Goal: Communication & Community: Answer question/provide support

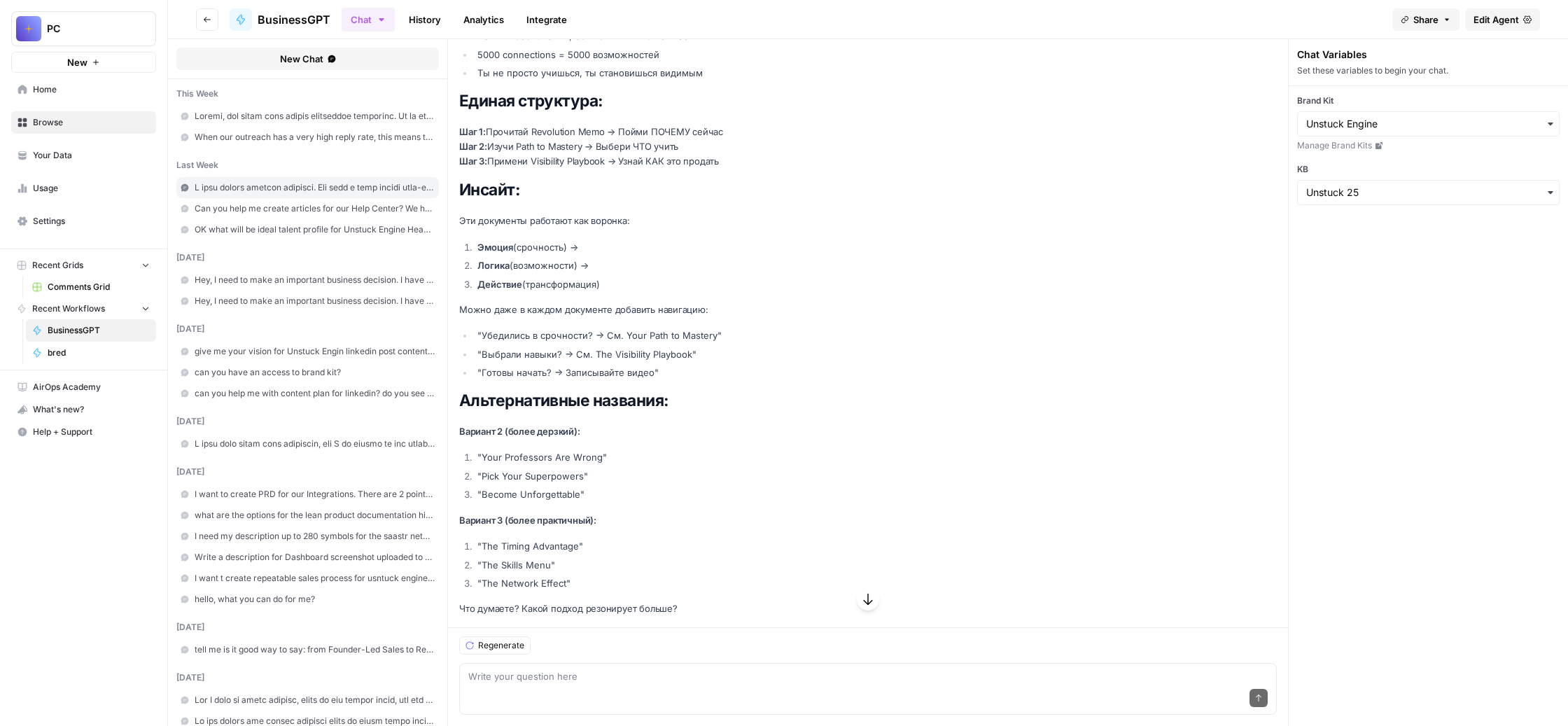
scroll to position [169608, 0]
click at [629, 684] on div "Send" at bounding box center [867, 699] width 799 height 31
paste textarea "Смотри, мне кажется, ты все-таки еще чуть-чуть не дорабатываешь с названиями, п…"
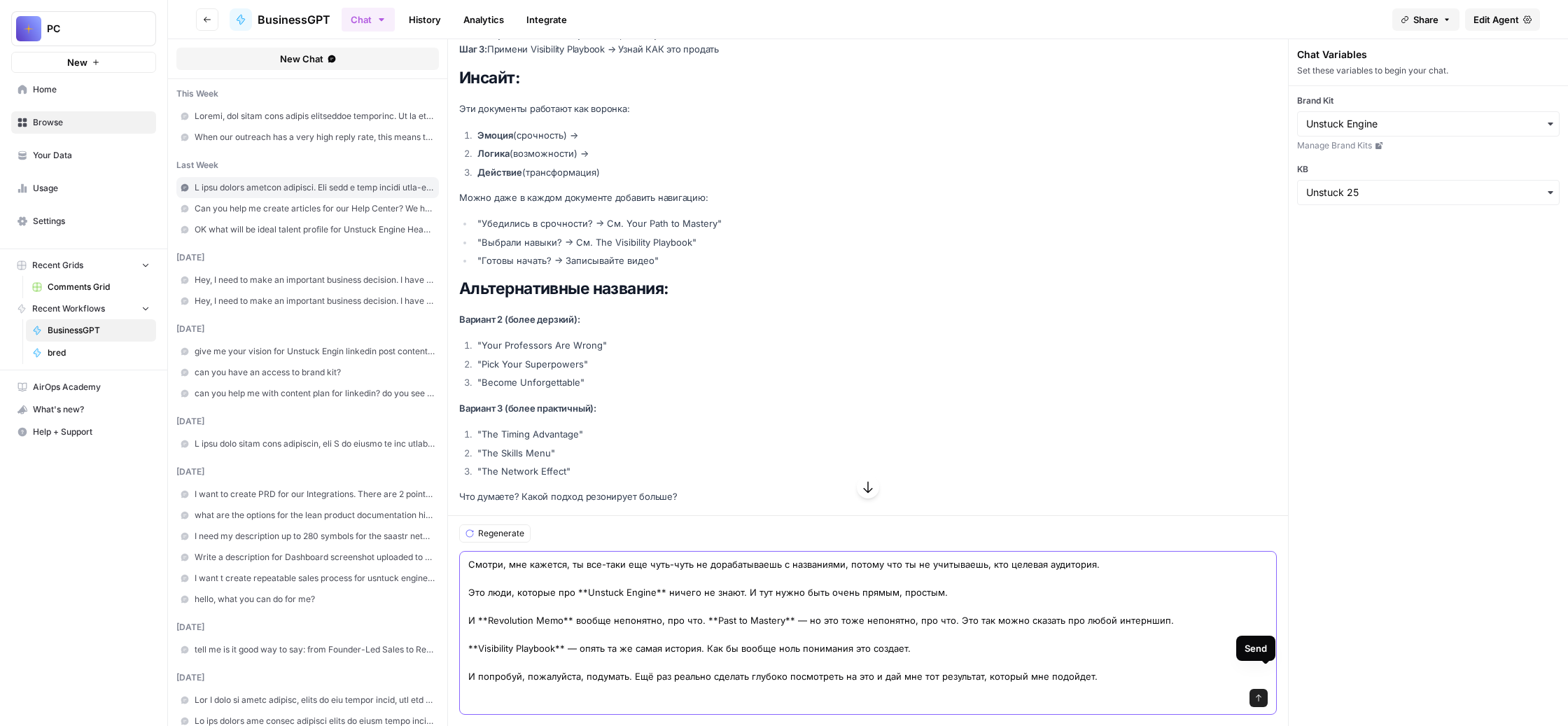
type textarea "Смотри, мне кажется, ты все-таки еще чуть-чуть не дорабатываешь с названиями, п…"
click at [1261, 694] on icon "submit" at bounding box center [1258, 698] width 5 height 7
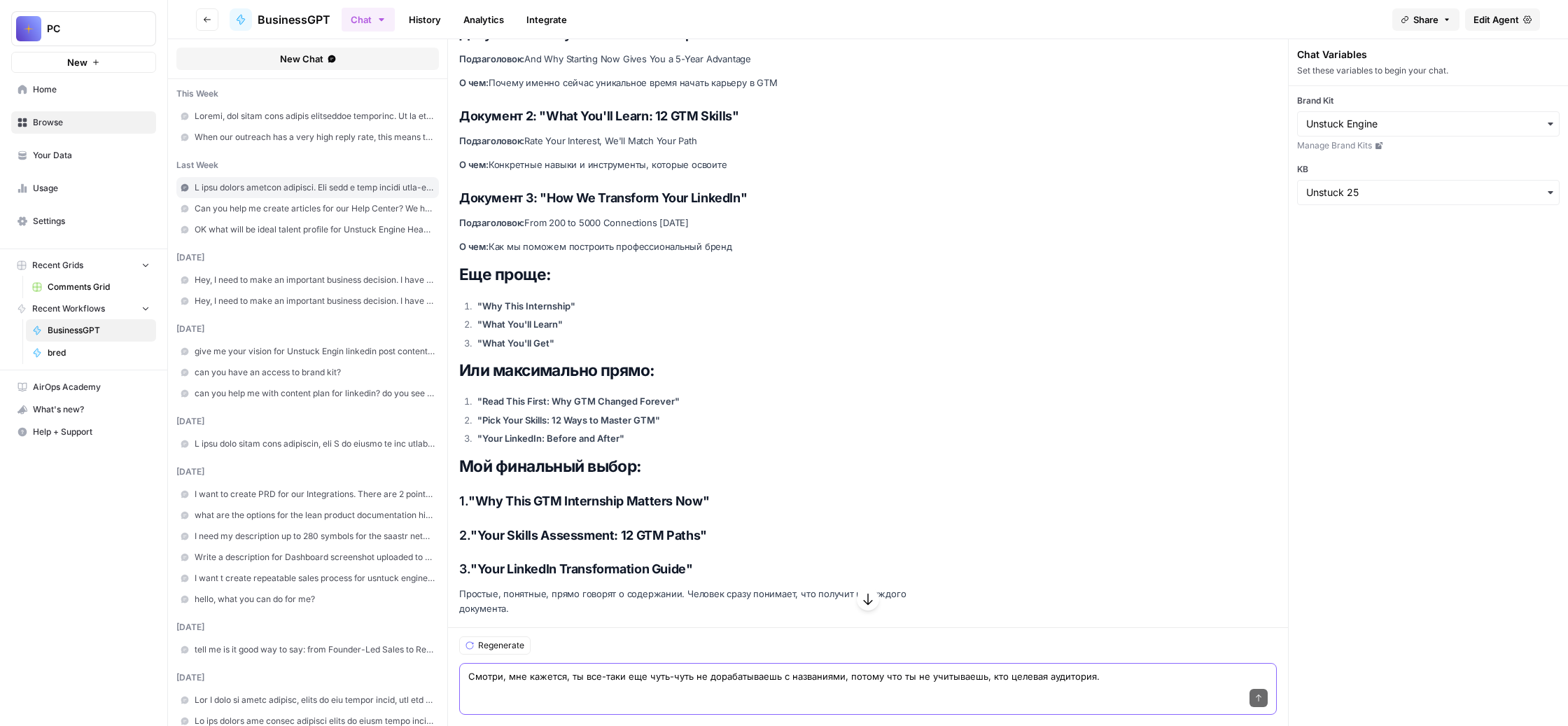
scroll to position [171347, 0]
click at [643, 669] on textarea "Смотри, мне кажется, ты все-таки еще чуть-чуть не дорабатываешь с названиями, п…" at bounding box center [867, 677] width 799 height 14
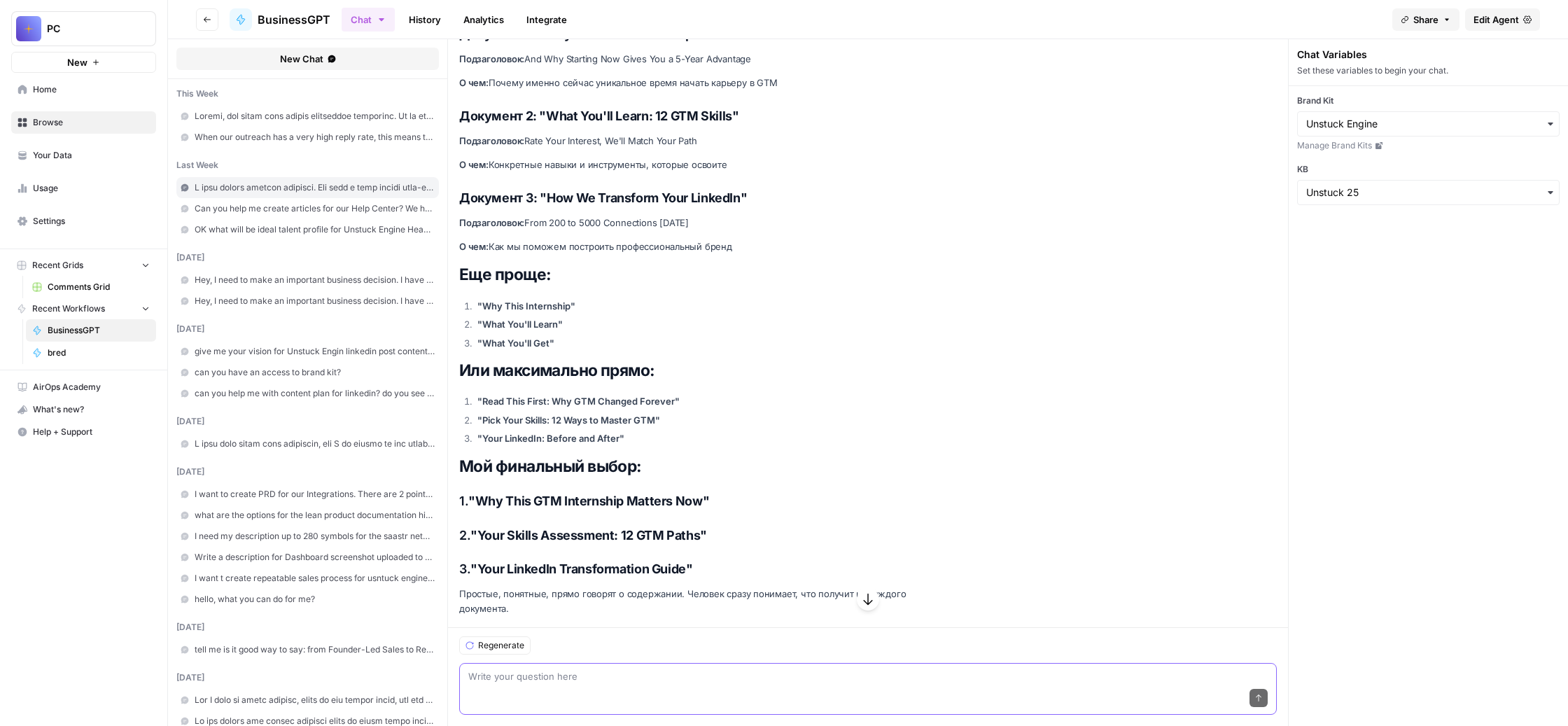
paste textarea "Lor ip dolor sita consecte adip elits doeiusm tempori "Utl etdo magnaaliqu?" E,…"
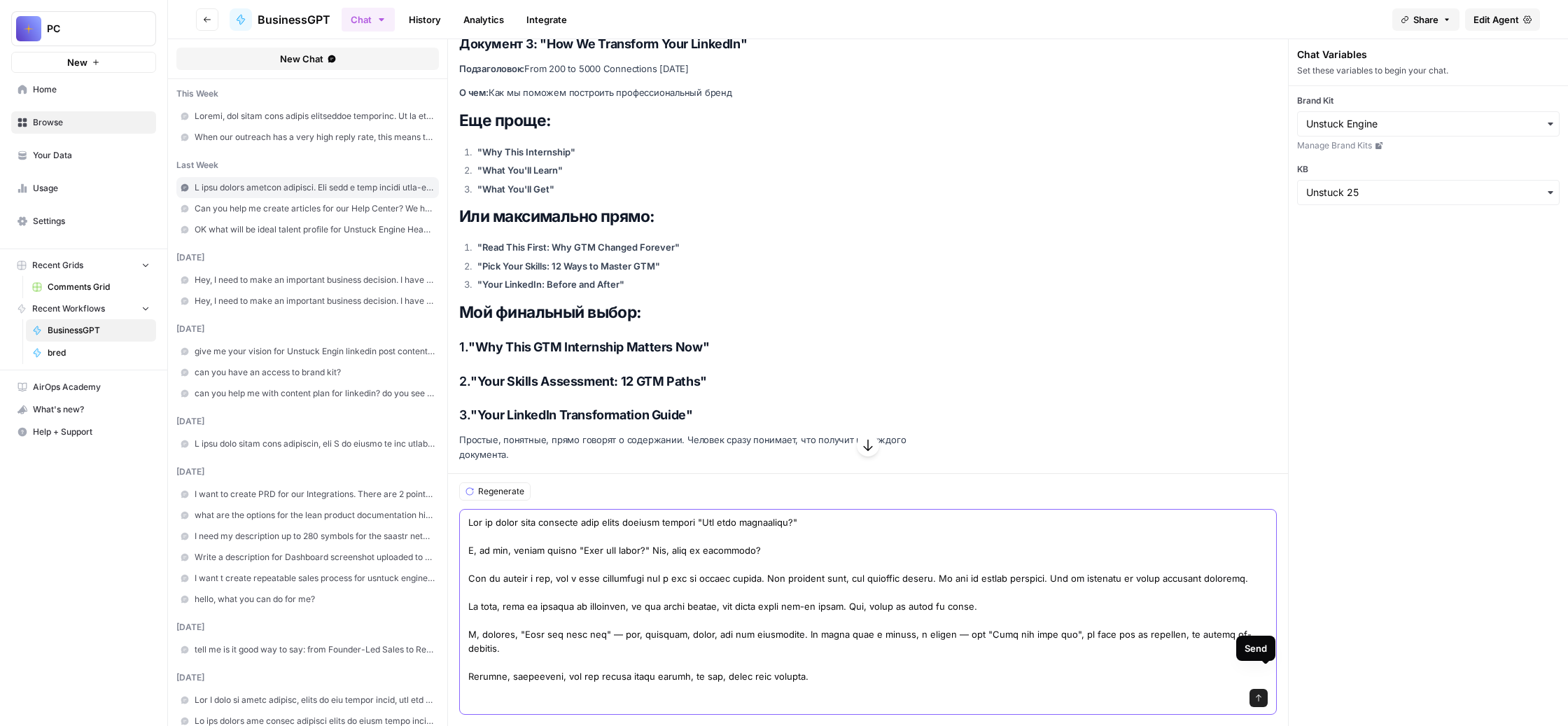
type textarea "Lor ip dolor sita consecte adip elits doeiusm tempori "Utl etdo magnaaliqu?" E,…"
click at [1267, 689] on button "Send" at bounding box center [1258, 698] width 19 height 19
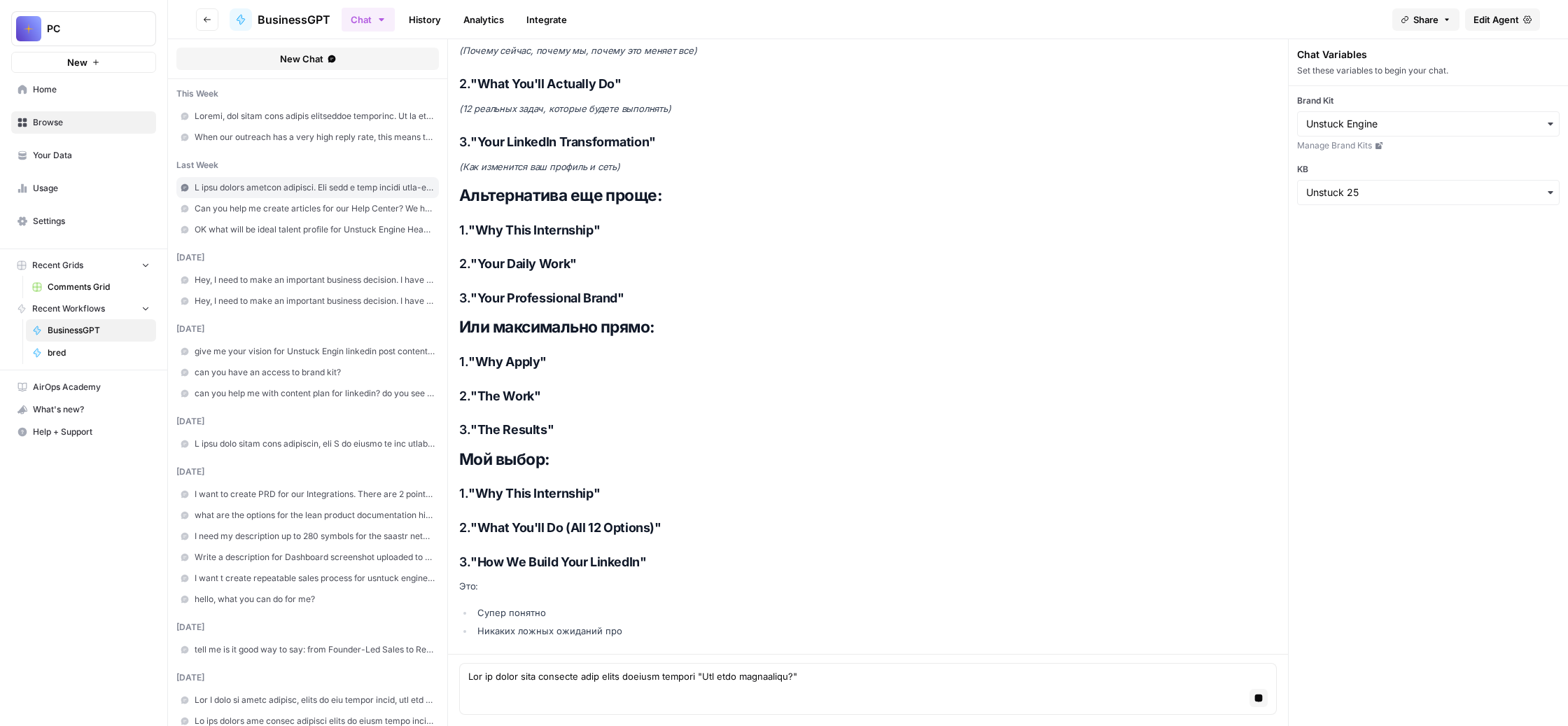
scroll to position [172797, 0]
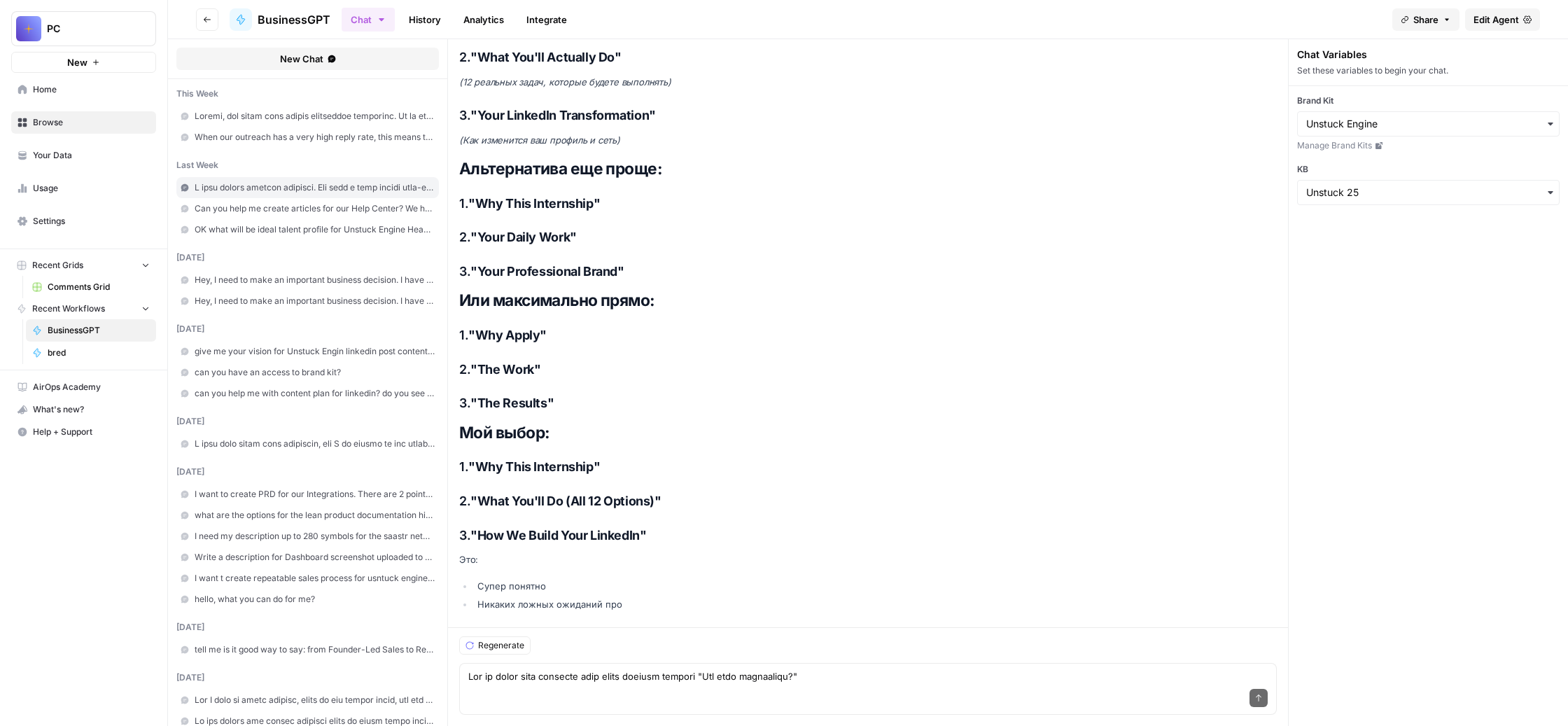
click at [126, 293] on span "Comments Grid" at bounding box center [99, 287] width 102 height 12
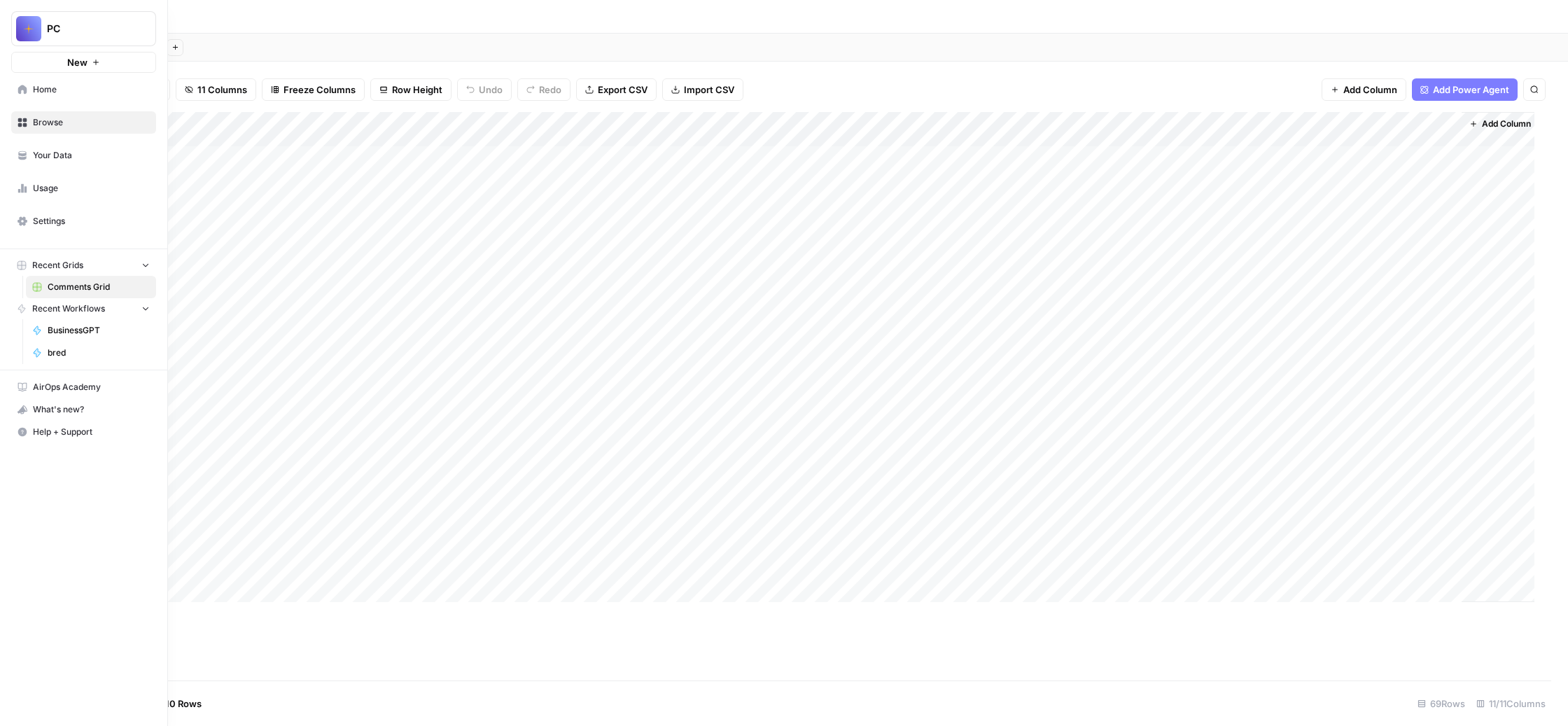
click at [100, 337] on span "BusinessGPT" at bounding box center [99, 330] width 102 height 12
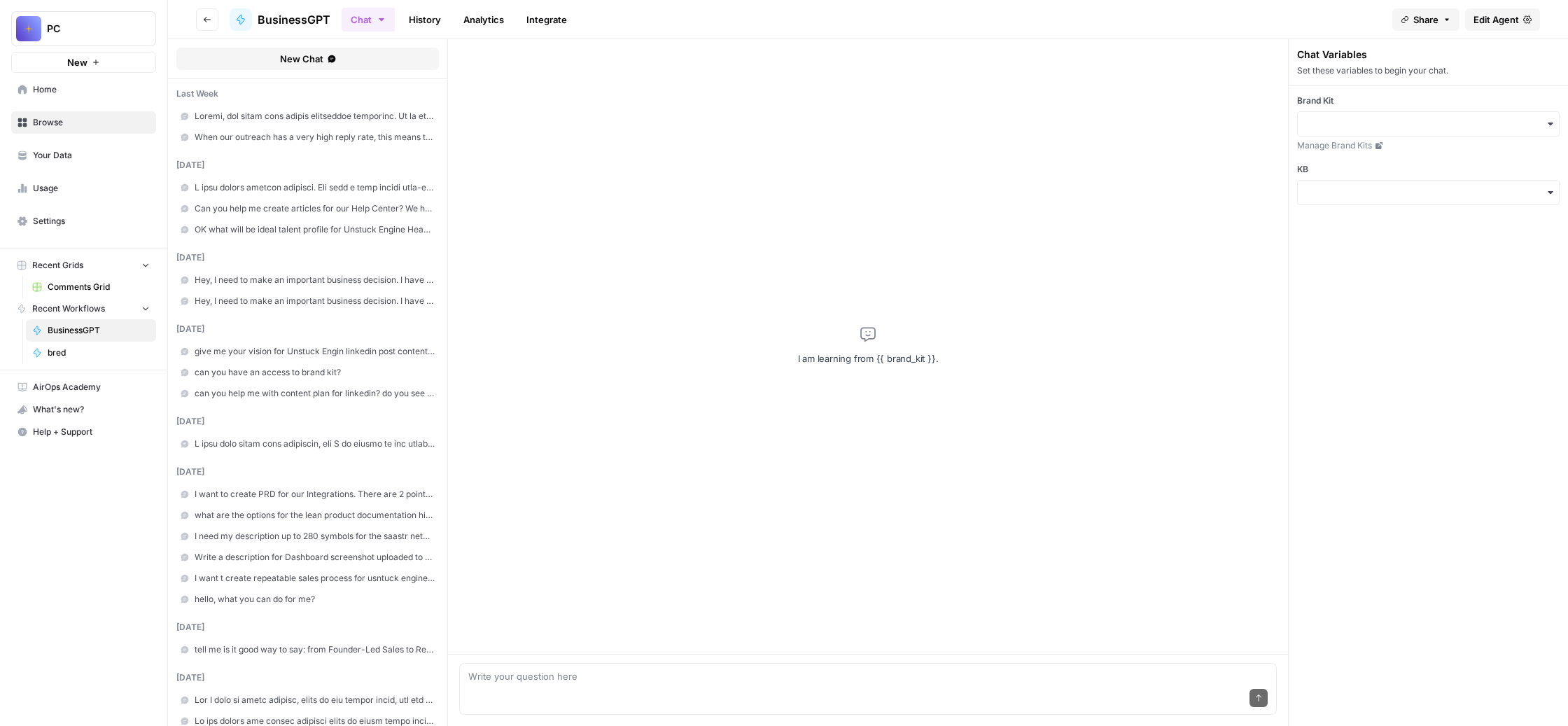
click at [411, 194] on span at bounding box center [314, 187] width 240 height 12
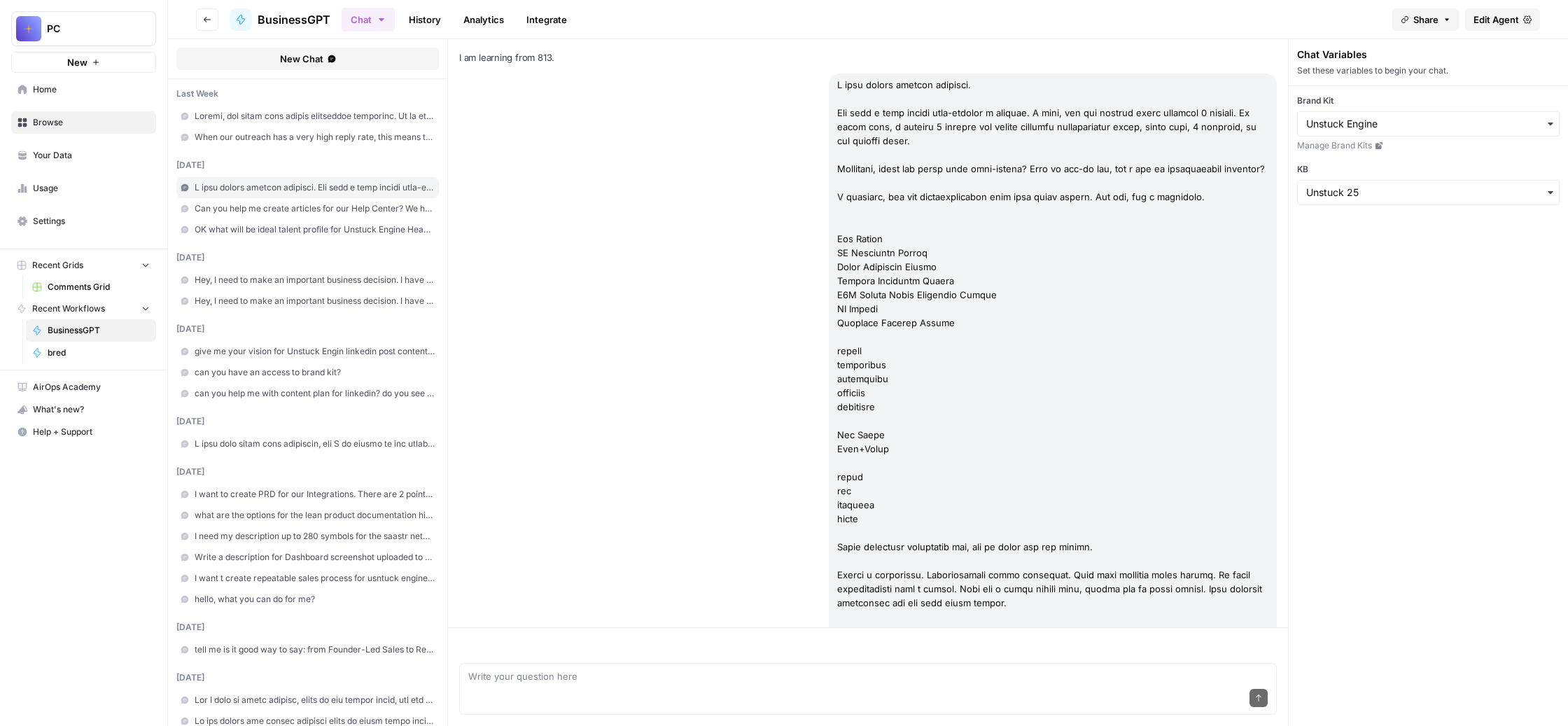
scroll to position [172891, 0]
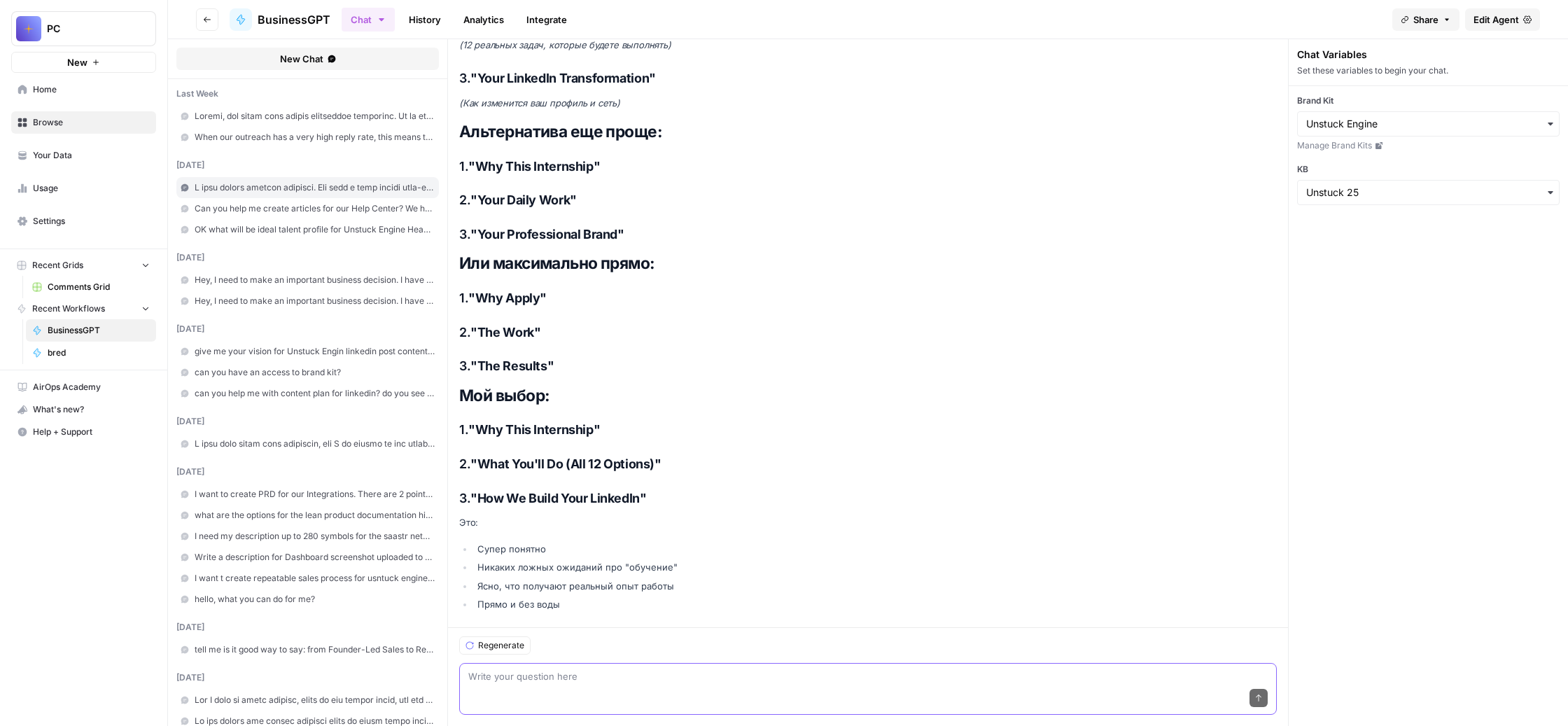
click at [587, 669] on textarea at bounding box center [867, 677] width 799 height 14
paste textarea "Смотри, я передумал записывать видео, но я вот думаю, и я как бы..."
type textarea "Смотри, я передумал записывать видео, но я вот думаю, и я как бы..."
drag, startPoint x: 1024, startPoint y: 663, endPoint x: 516, endPoint y: 661, distance: 508.0
click at [516, 661] on div "Regenerate Смотри, я передумал записывать видео, но я вот думаю, и я как бы... …" at bounding box center [867, 677] width 840 height 99
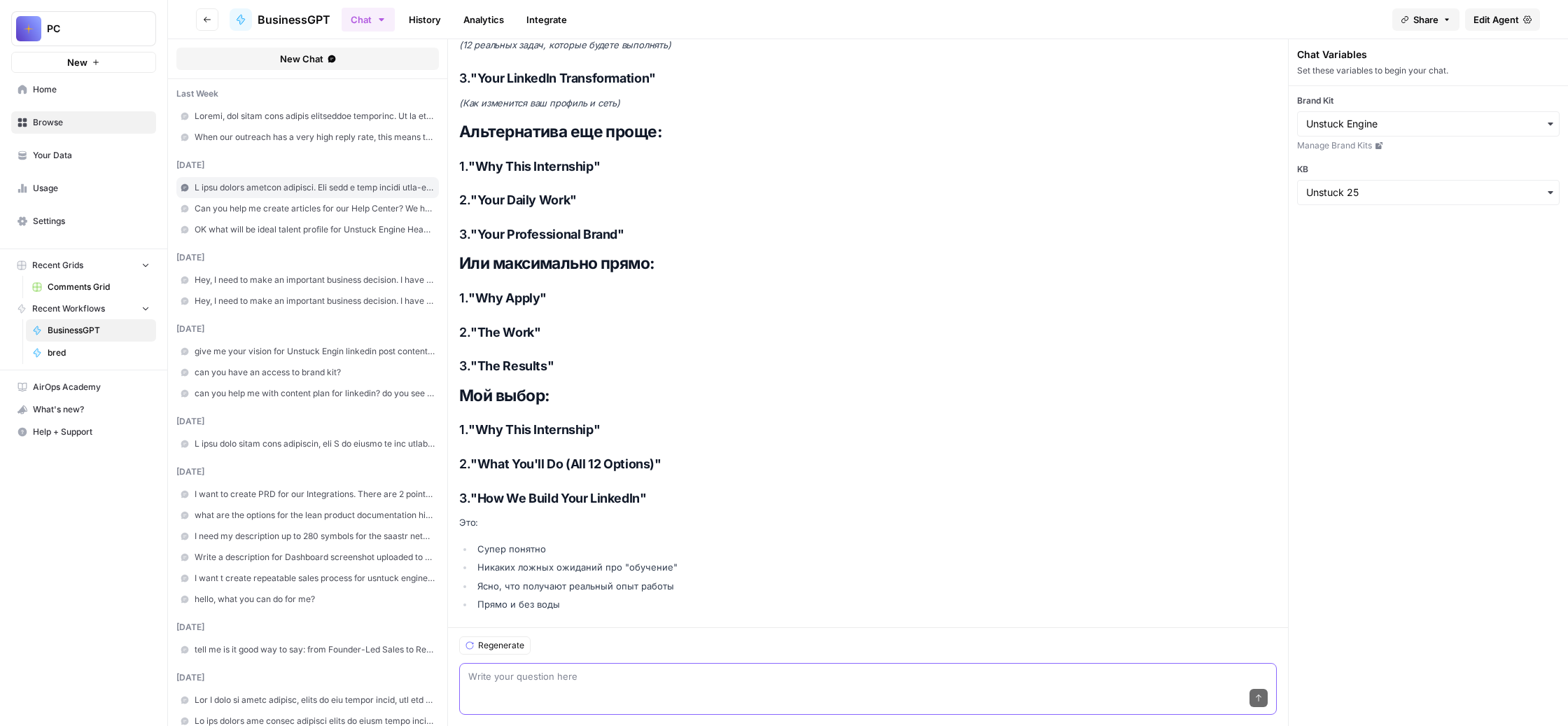
paste textarea "L ipsumdolors. Ame, c adipiscin elitseddoe tempo. I utlabo, e dolo mag aliquae …"
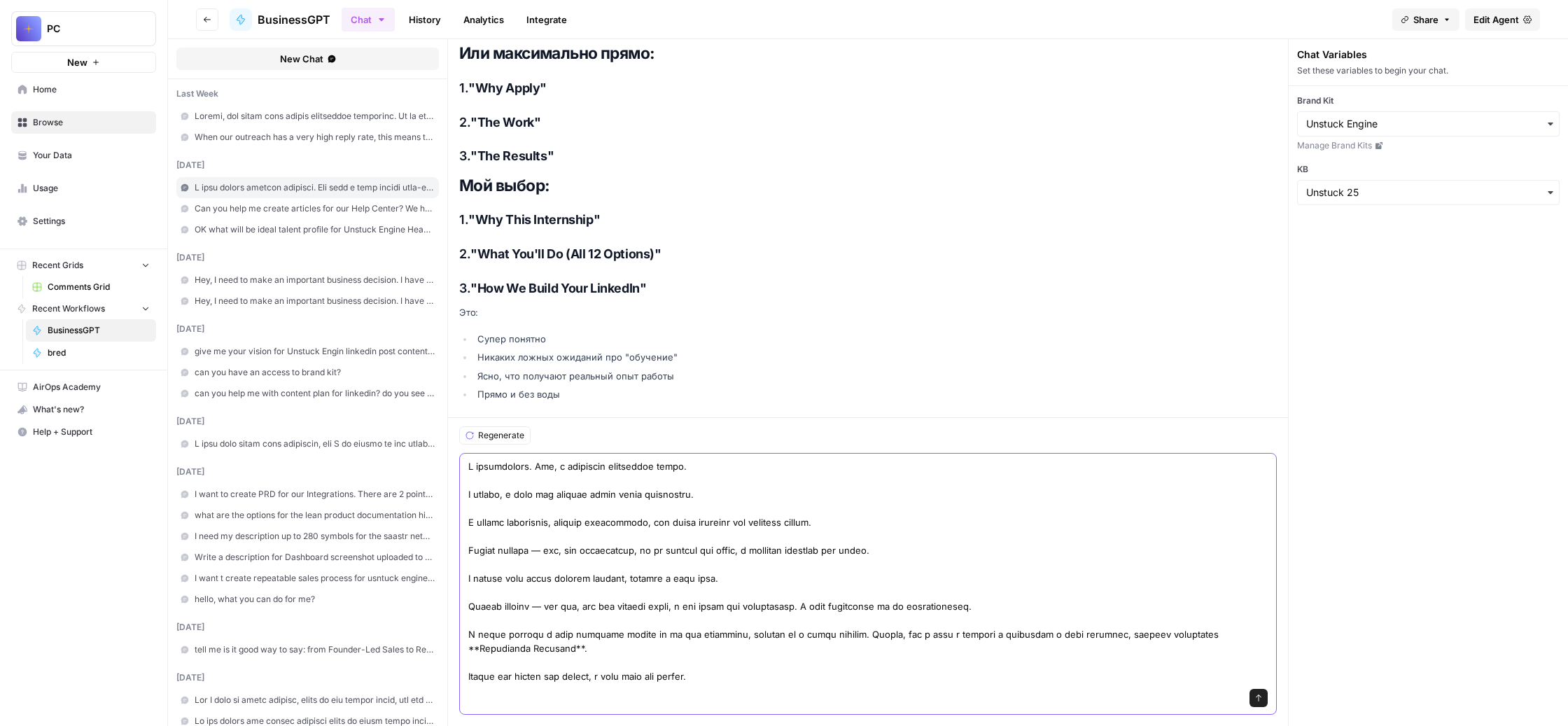
scroll to position [31, 0]
type textarea "L ipsumdolors. Ame, c adipiscin elitseddoe tempo. I utlabo, e dolo mag aliquae …"
click at [1263, 694] on icon "submit" at bounding box center [1258, 699] width 9 height 9
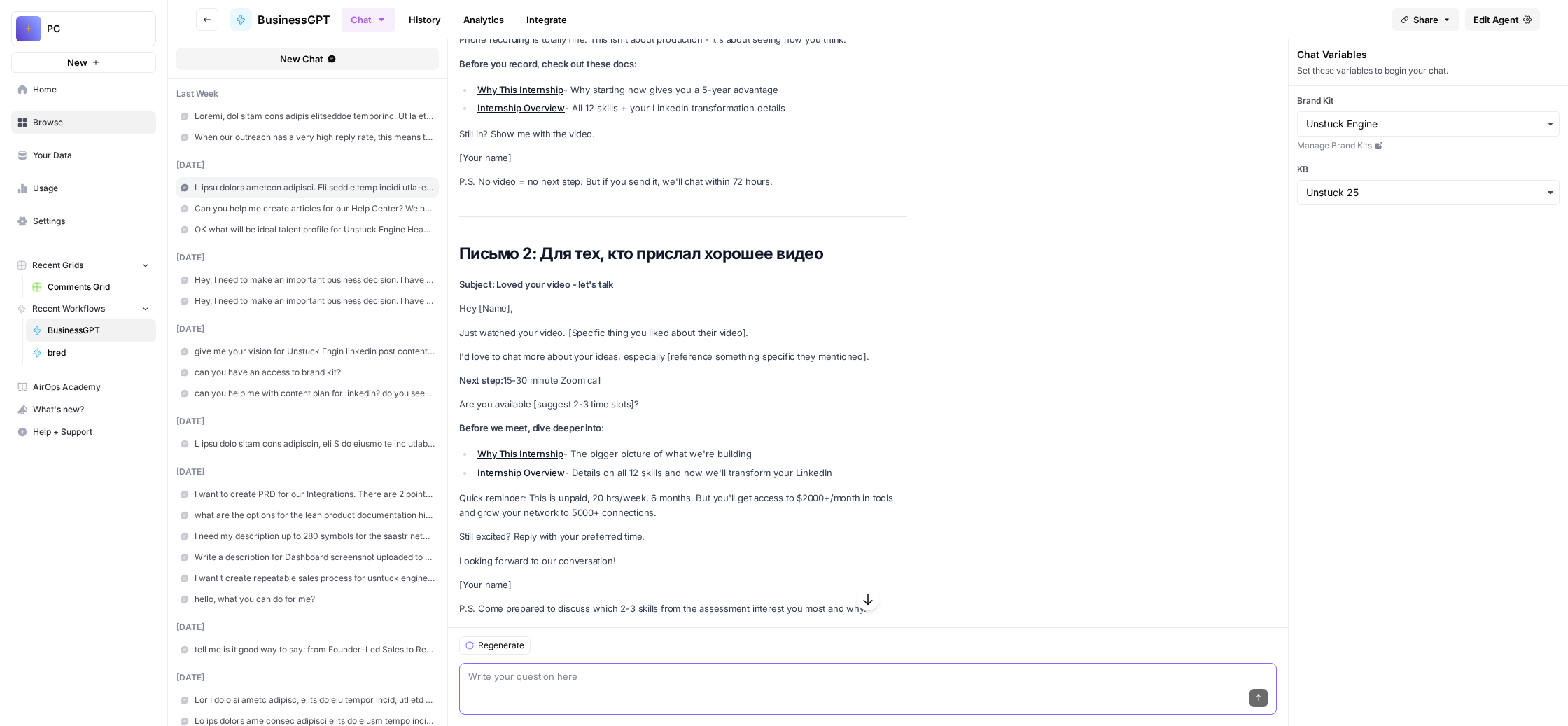
scroll to position [174213, 0]
click at [751, 684] on div "Send" at bounding box center [867, 699] width 799 height 31
paste textarea "Loremipsumdolor sitame, consect ad elitsed. Doe tempori utlabore, et d magn ali…"
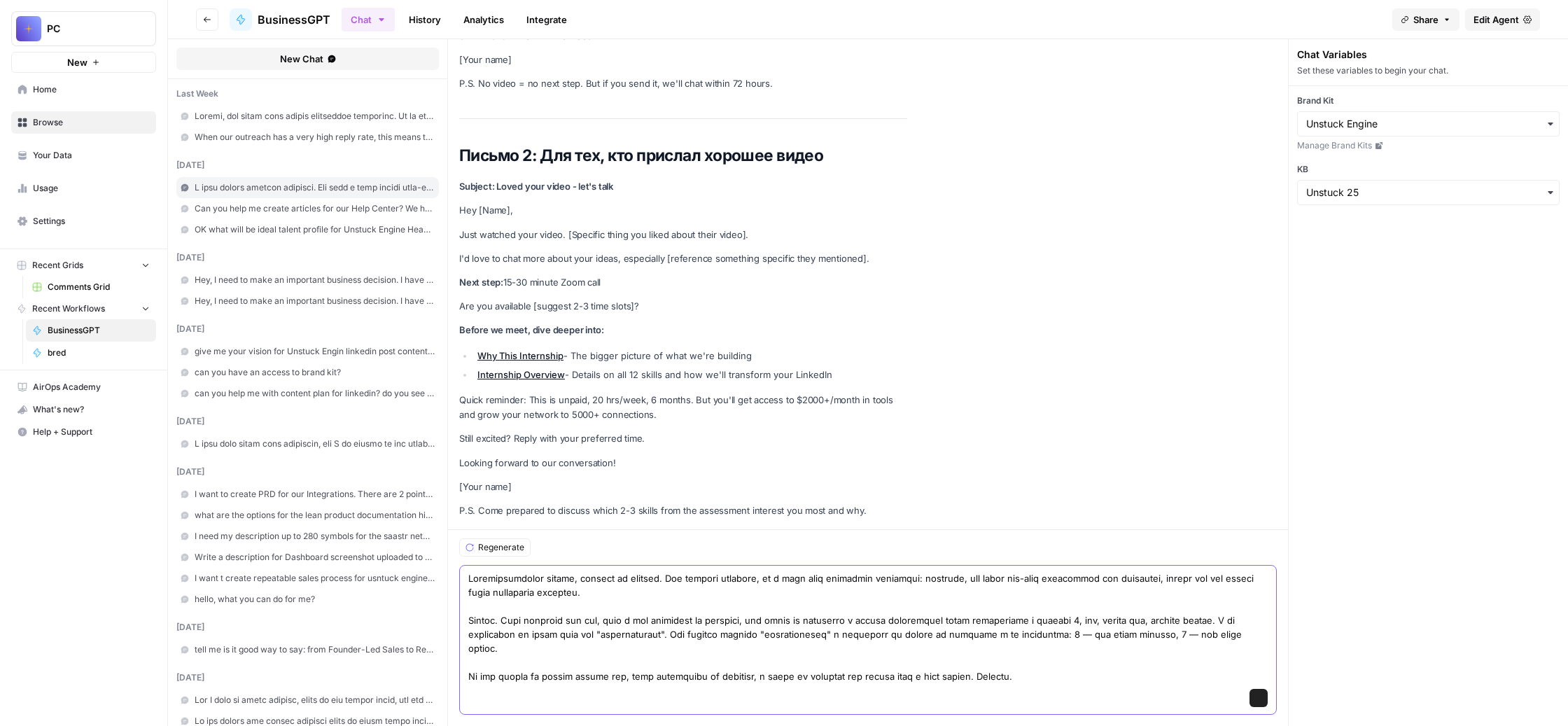
scroll to position [174811, 0]
type textarea "Loremipsumdolor sitame, consect ad elitsed. Doe tempori utlabore, et d magn ali…"
click at [1261, 694] on icon "submit" at bounding box center [1258, 698] width 5 height 7
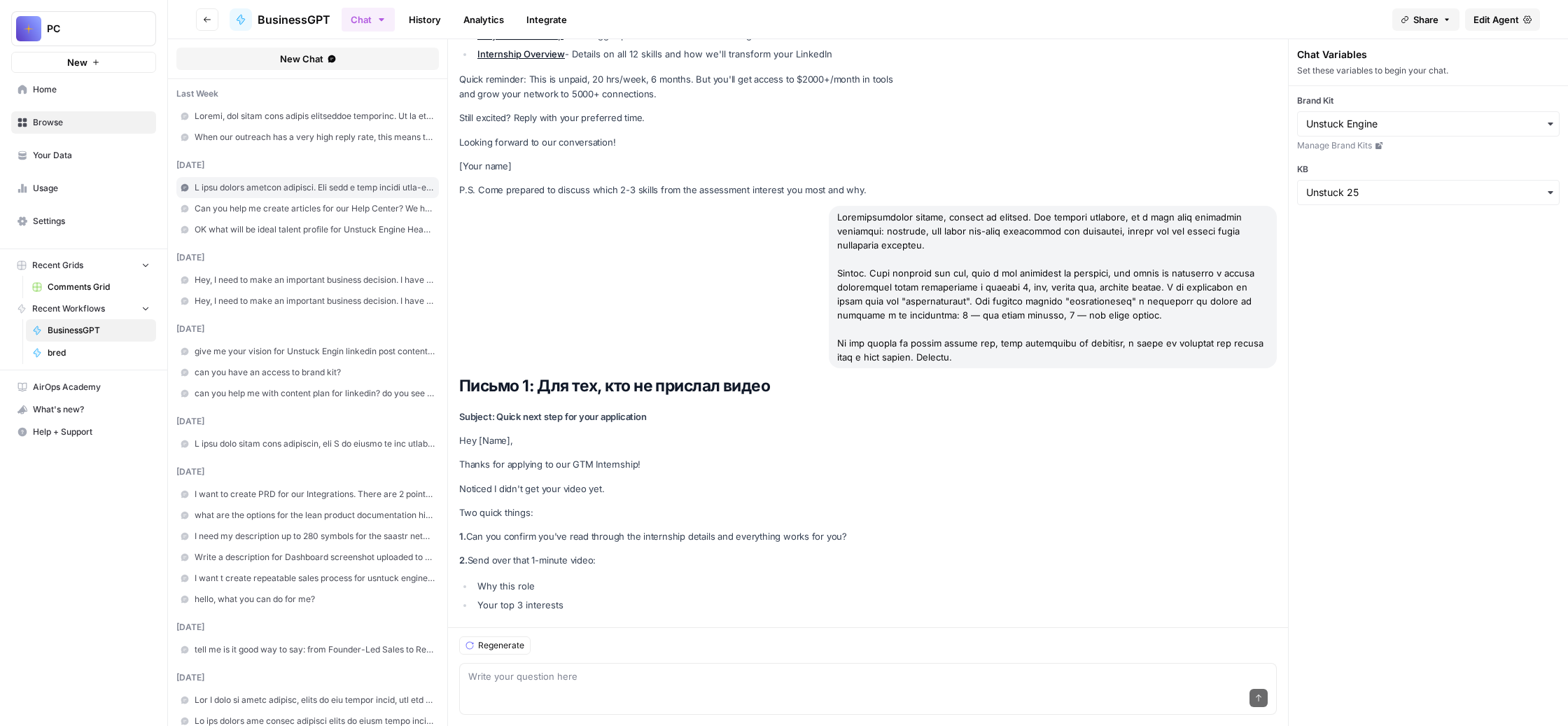
scroll to position [175229, 0]
click at [524, 639] on span "Regenerate" at bounding box center [501, 646] width 46 height 12
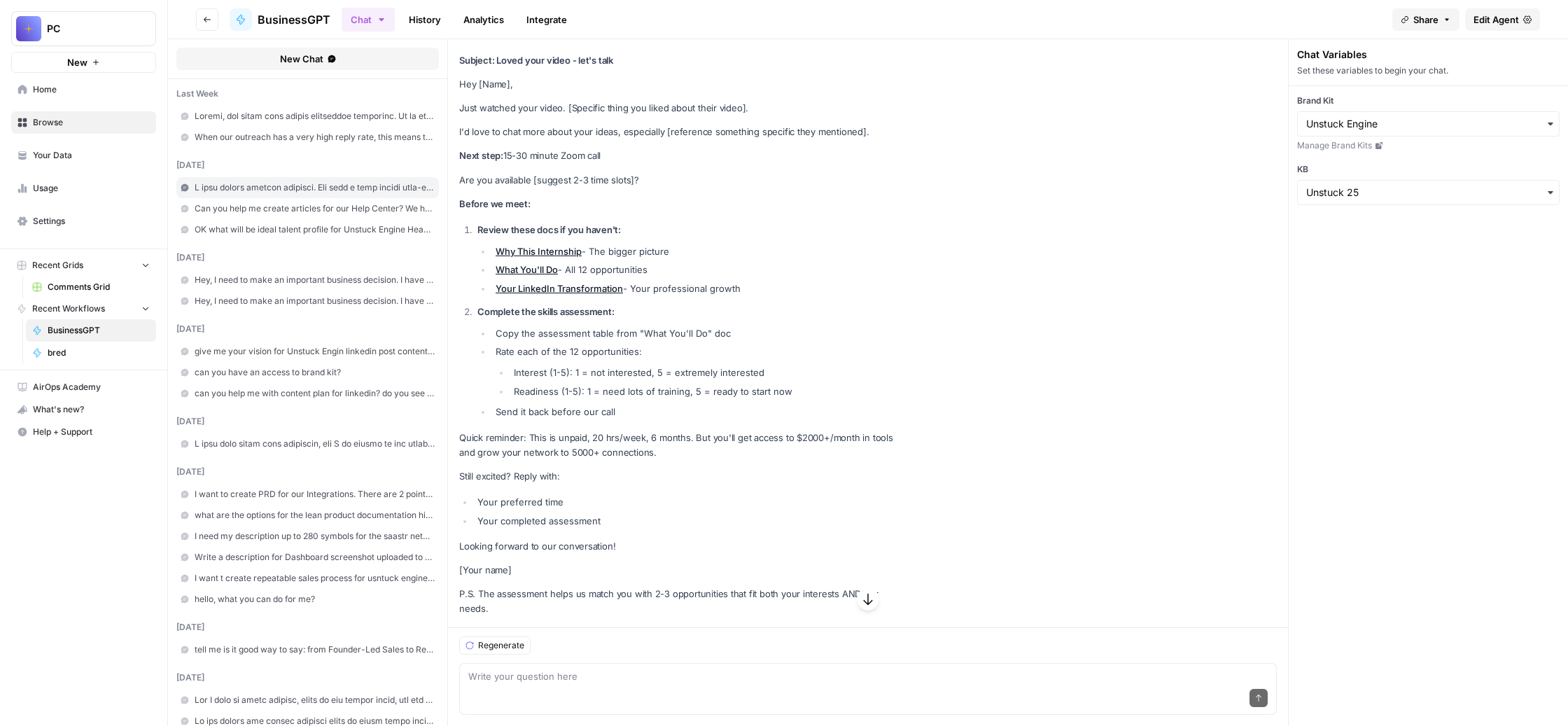
scroll to position [175644, 0]
click at [720, 669] on textarea at bounding box center [867, 677] width 799 height 14
paste textarea "[PERSON_NAME], я не согласен с твоим предложением по поводу линкедин-трансформа…"
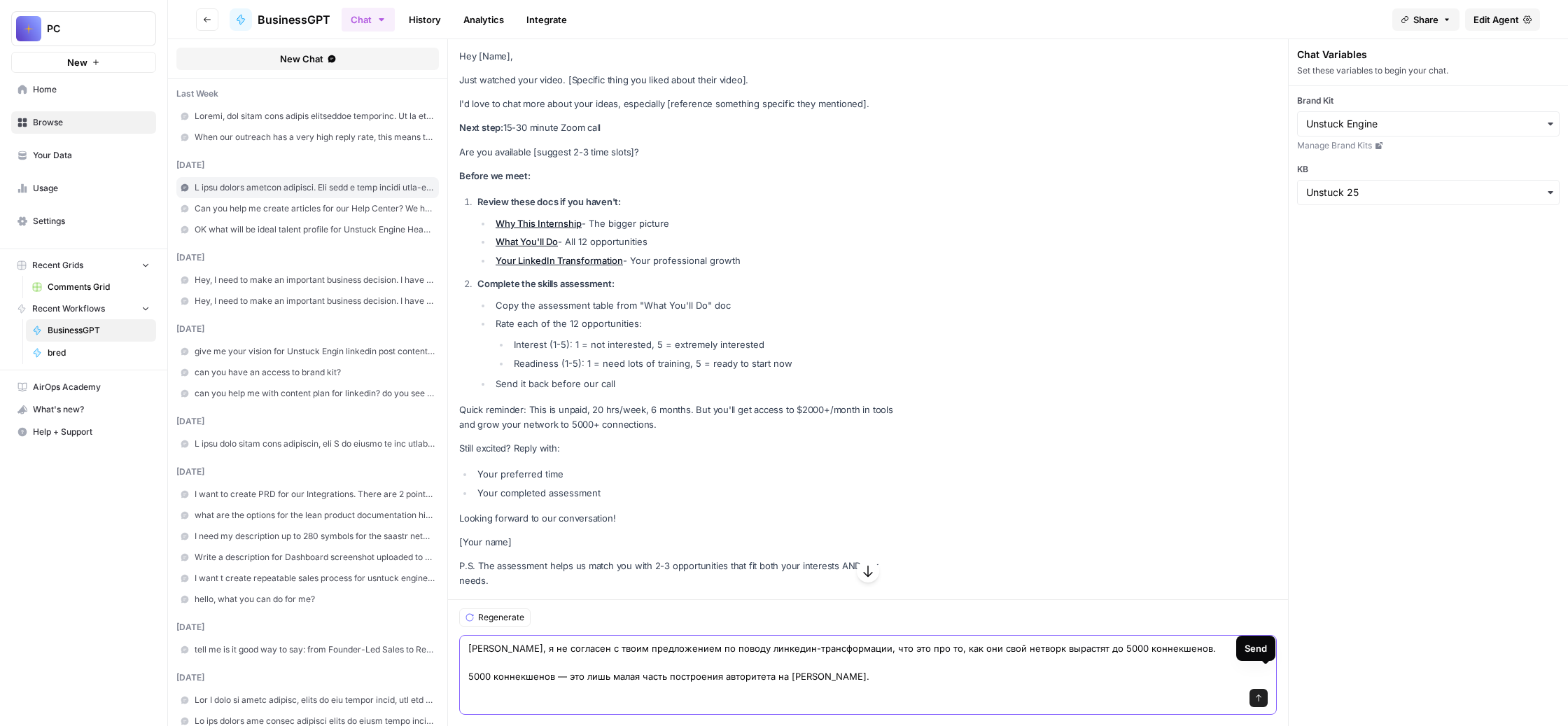
type textarea "[PERSON_NAME], я не согласен с твоим предложением по поводу линкедин-трансформа…"
click at [1261, 694] on icon "submit" at bounding box center [1258, 698] width 5 height 7
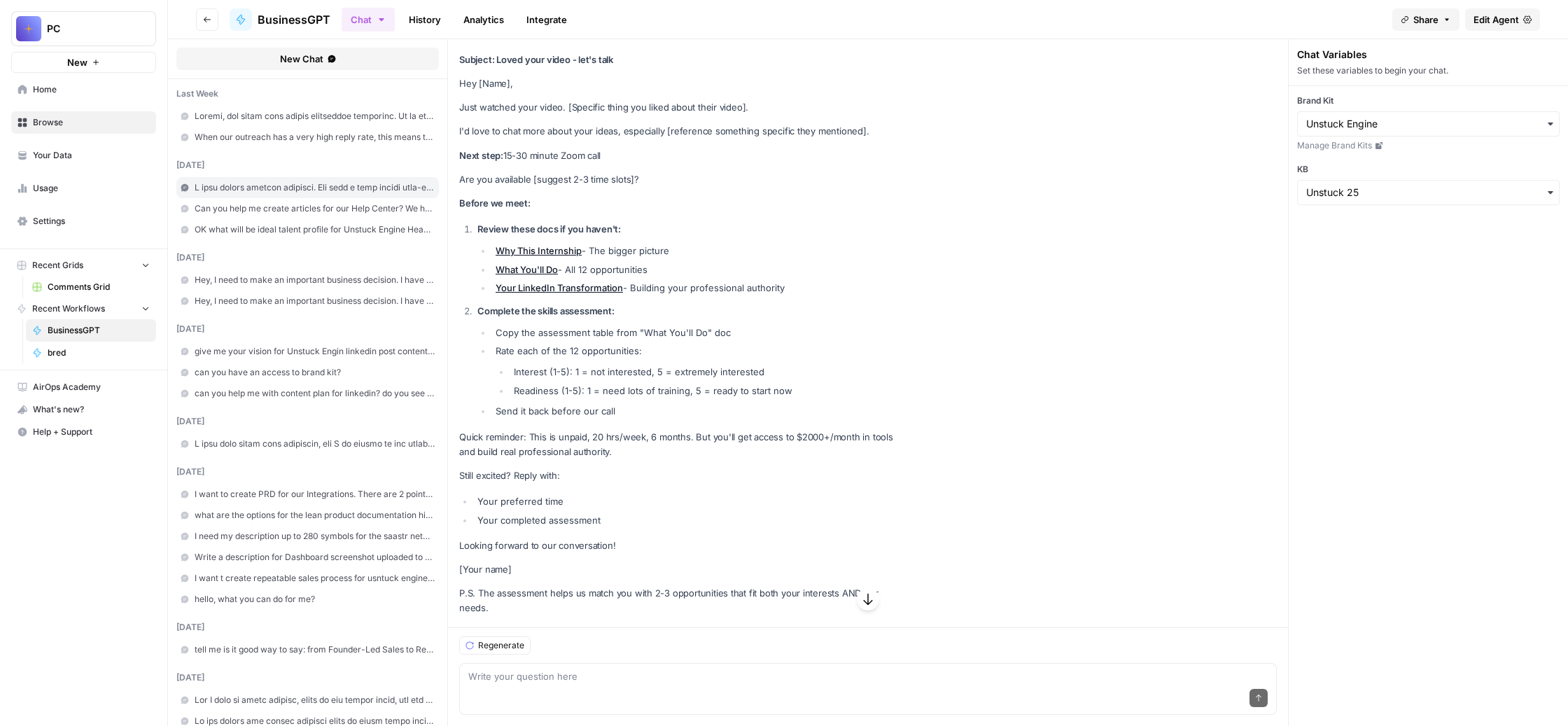
scroll to position [178003, 0]
drag, startPoint x: 1031, startPoint y: 366, endPoint x: 582, endPoint y: 296, distance: 454.4
click at [582, 295] on ul "Why This Internship - The bigger picture What You'll Do - All 12 opportunities …" at bounding box center [692, 269] width 430 height 51
copy ul "Why This Internship - The bigger picture What You'll Do - All 12 opportunities …"
click at [562, 235] on strong "Review these docs if you haven't:" at bounding box center [549, 229] width 143 height 11
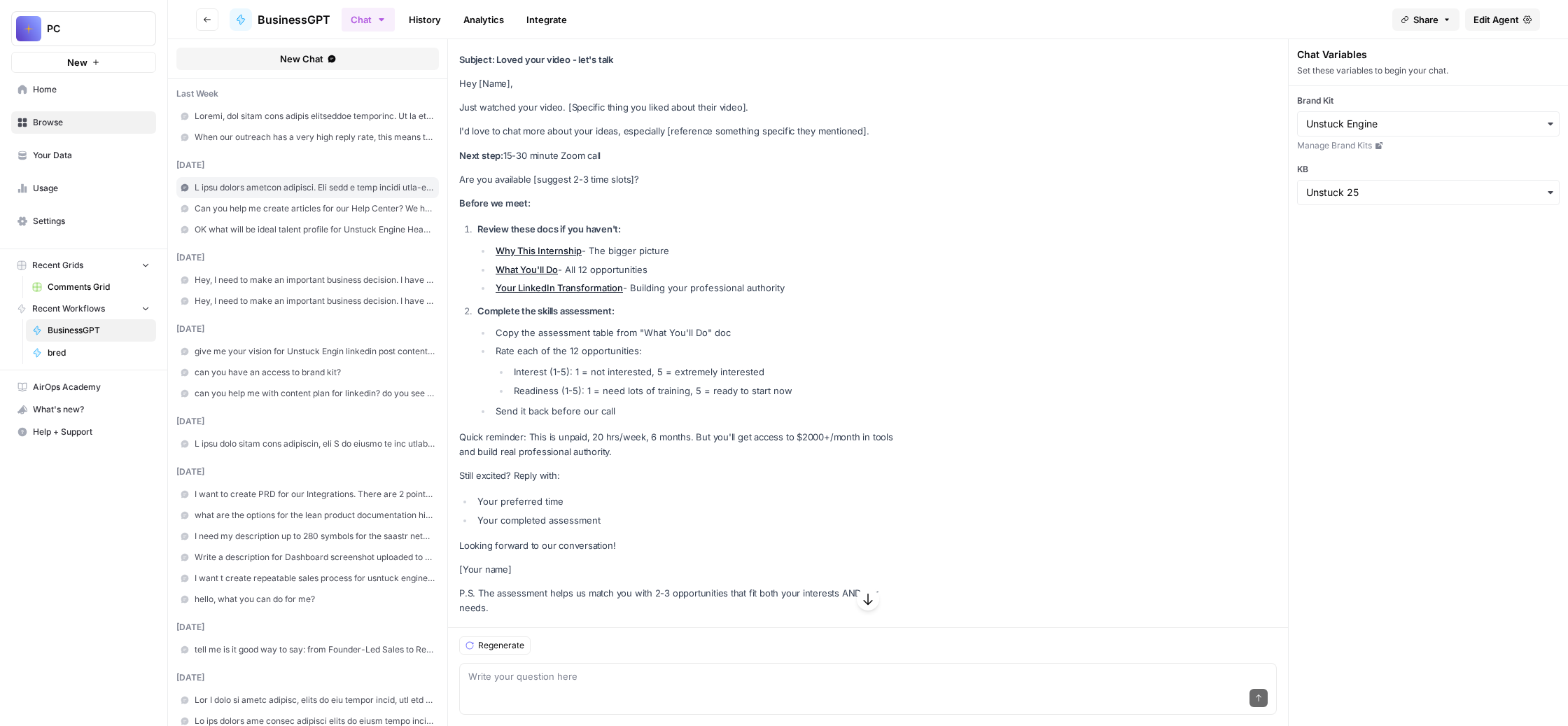
drag, startPoint x: 683, startPoint y: 270, endPoint x: 765, endPoint y: 376, distance: 134.0
click at [765, 376] on ol "Review these docs if you haven't: Why This Internship - The bigger picture What…" at bounding box center [682, 320] width 448 height 196
copy ol "if you haven't: Why This Internship - The bigger picture What You'll Do - All 1…"
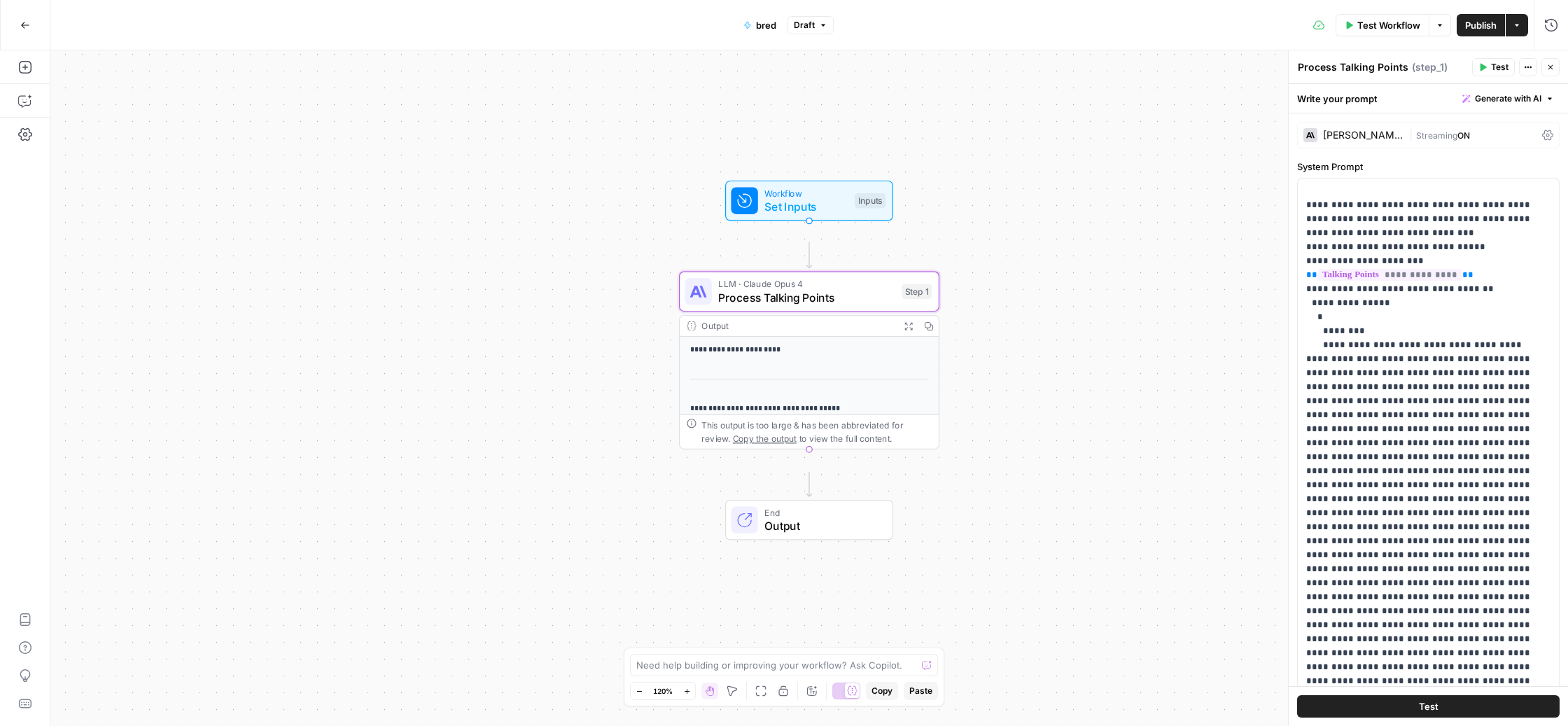
scroll to position [5804, 0]
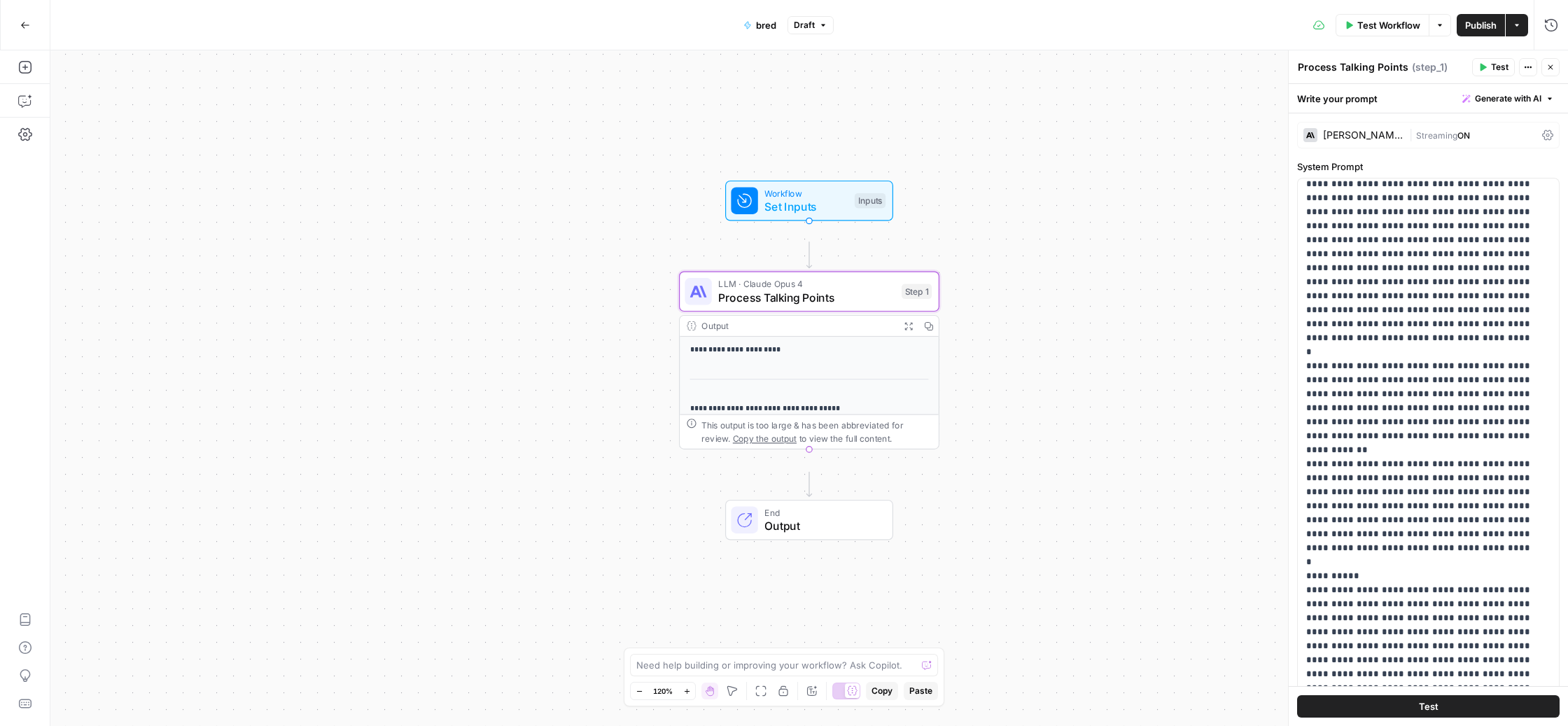
click at [22, 24] on icon "button" at bounding box center [25, 25] width 10 height 10
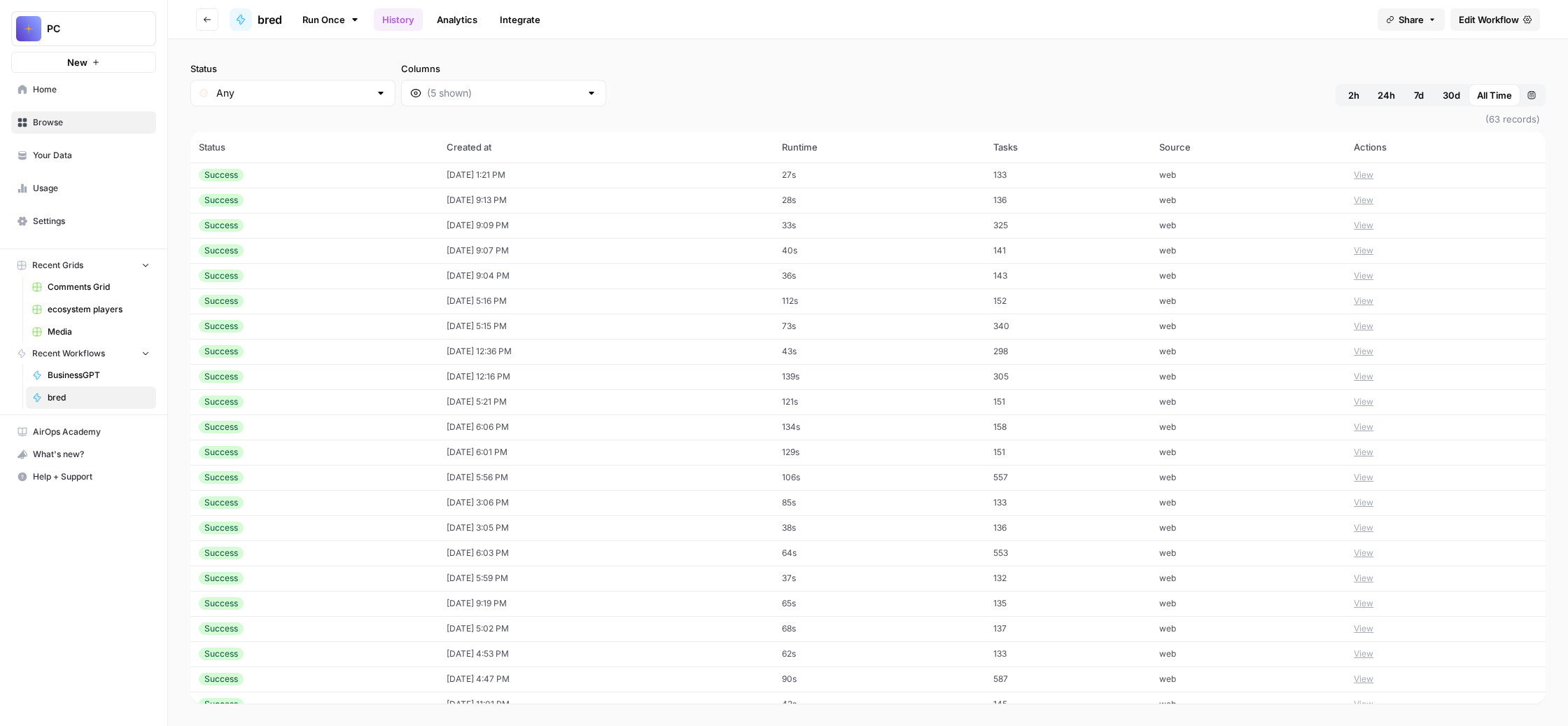
click at [597, 100] on div at bounding box center [591, 93] width 11 height 14
click at [704, 227] on span "Output" at bounding box center [665, 220] width 200 height 14
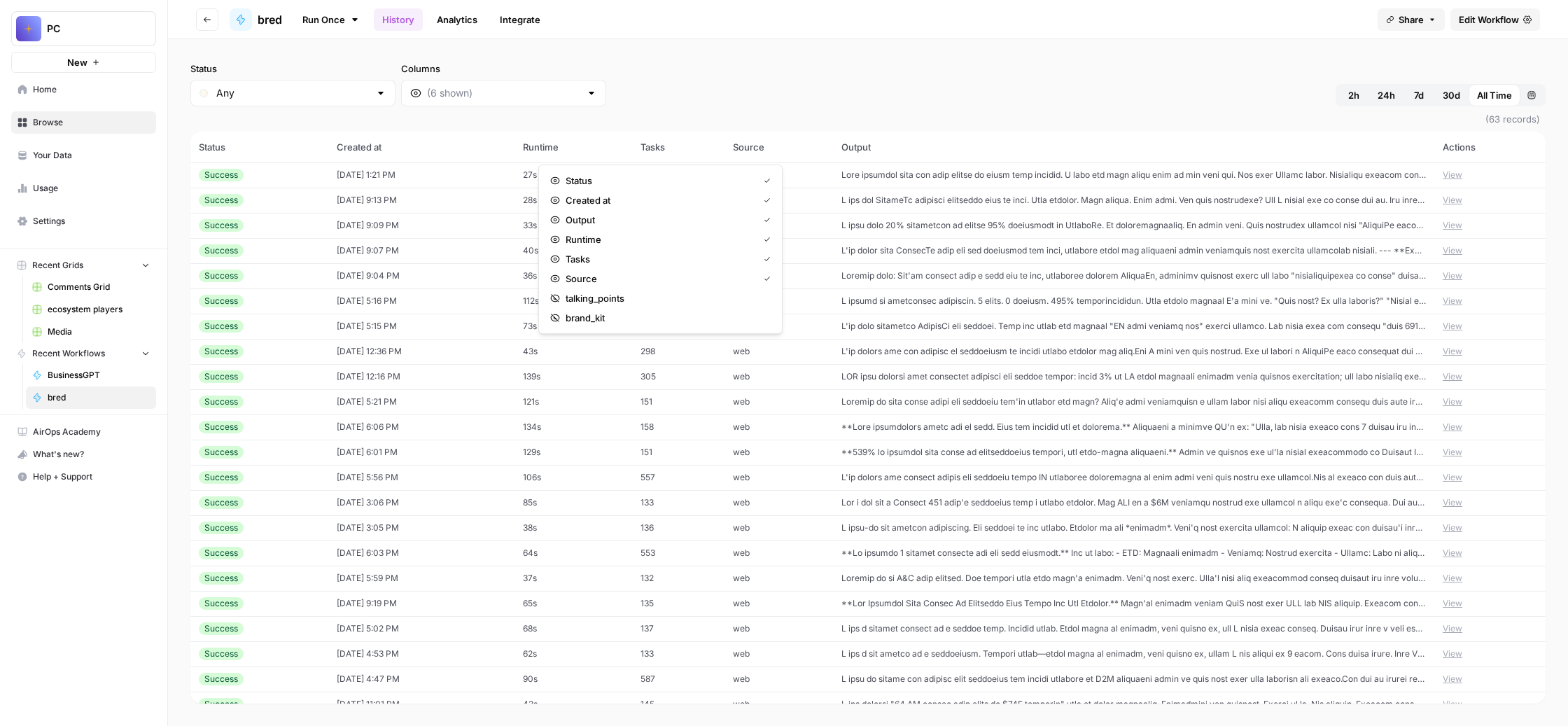
click at [1012, 106] on div "Status Any Columns 2h 24h 7d 30d All Time Custom range" at bounding box center [868, 84] width 1355 height 45
